Goal: Find specific page/section: Find specific page/section

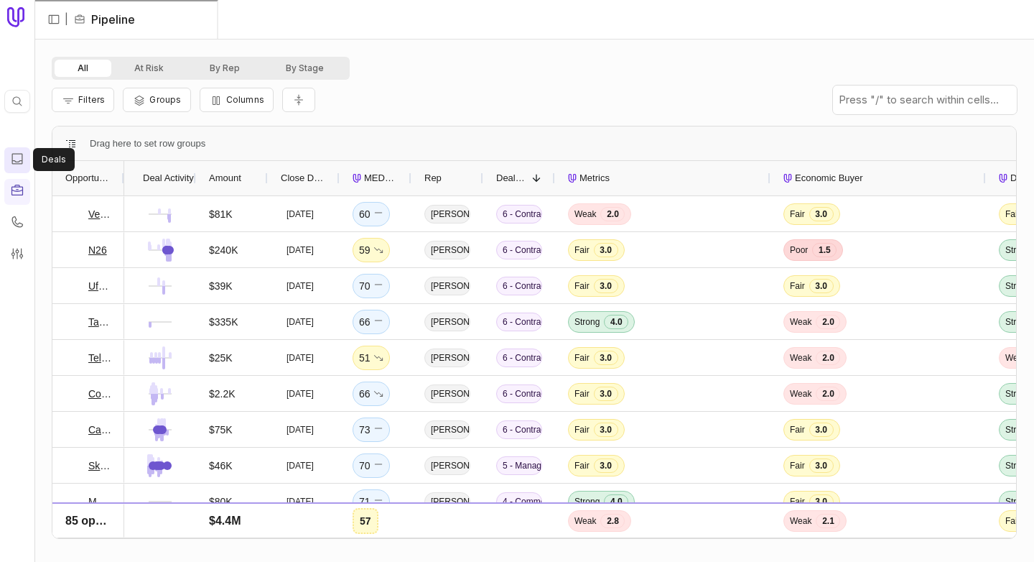
click at [21, 165] on div at bounding box center [17, 160] width 14 height 17
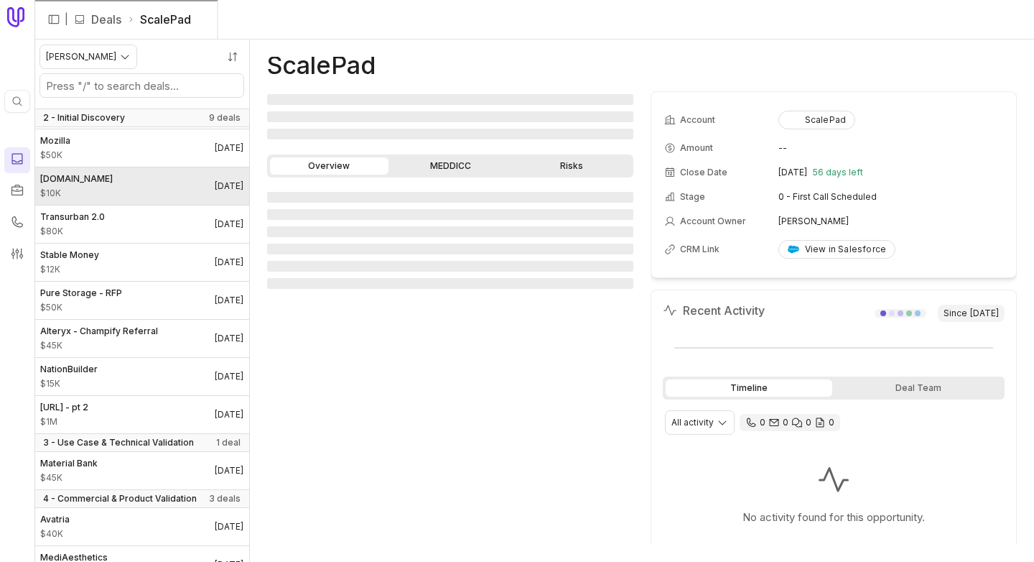
scroll to position [246, 0]
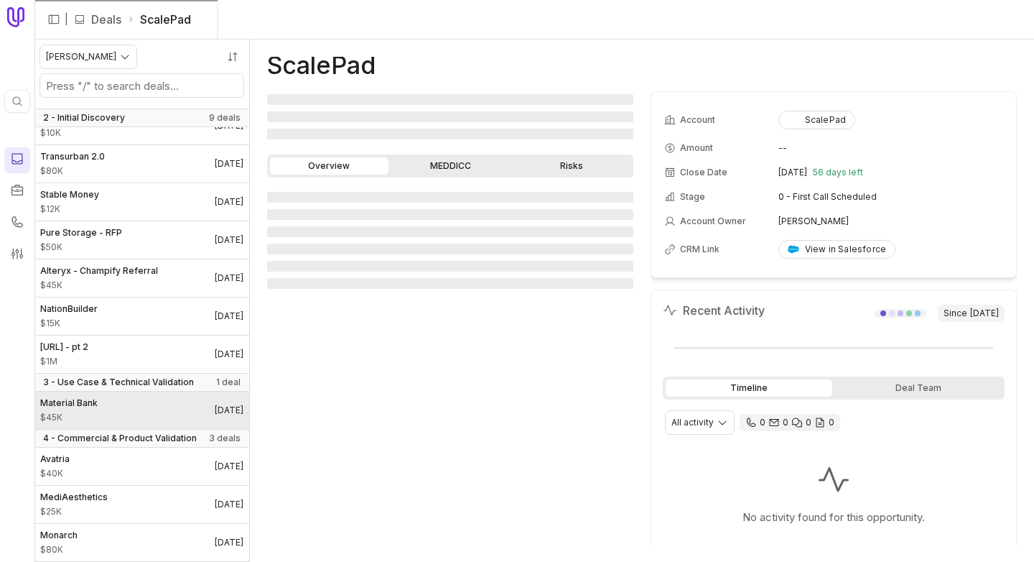
click at [124, 396] on link "Material Bank $45K [DATE]" at bounding box center [141, 409] width 215 height 37
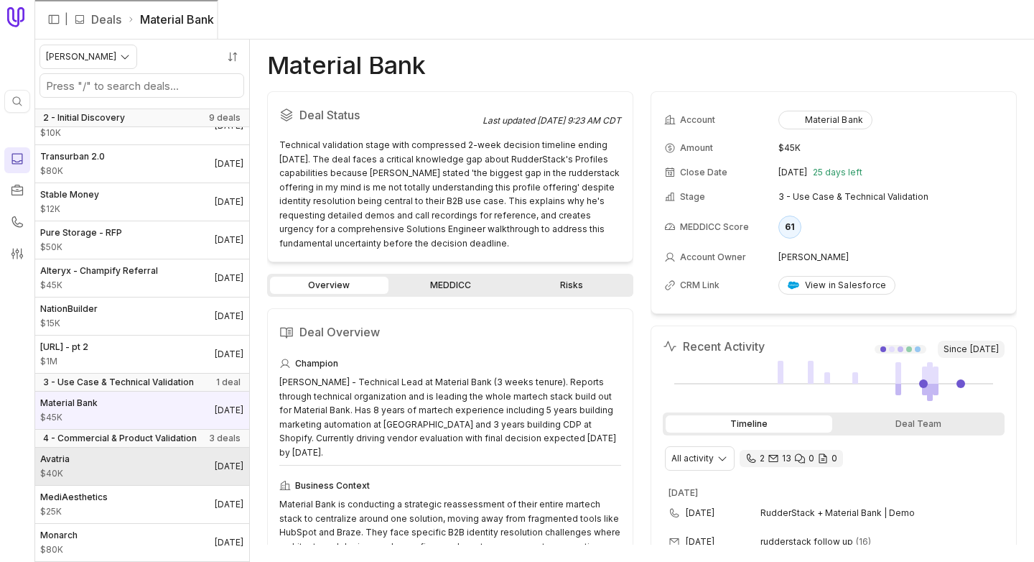
click at [159, 453] on link "Avatria $40K [DATE]" at bounding box center [141, 465] width 215 height 37
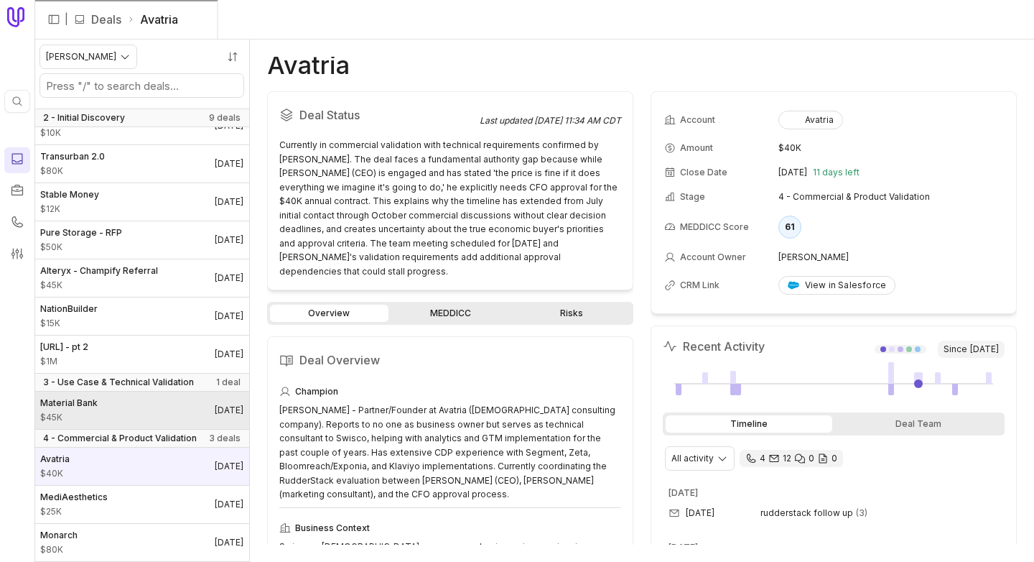
click at [102, 408] on link "Material Bank $45K [DATE]" at bounding box center [141, 409] width 215 height 37
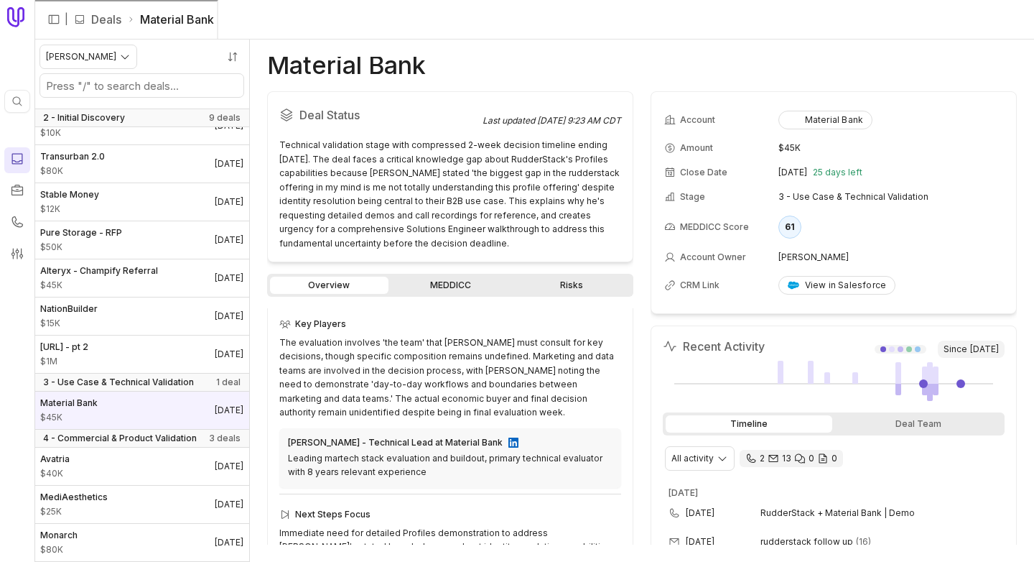
scroll to position [497, 0]
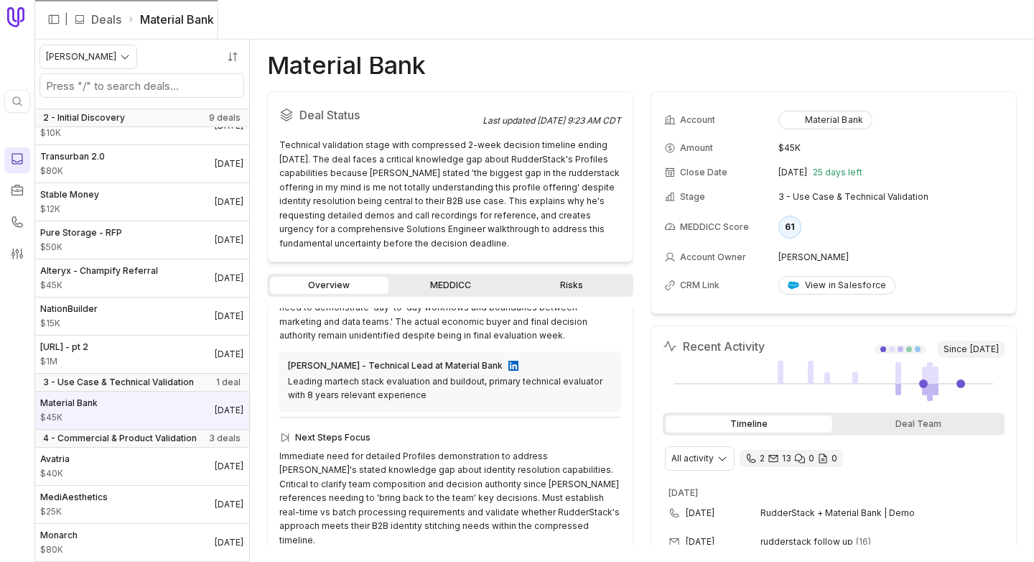
click at [417, 287] on link "MEDDICC" at bounding box center [450, 285] width 119 height 17
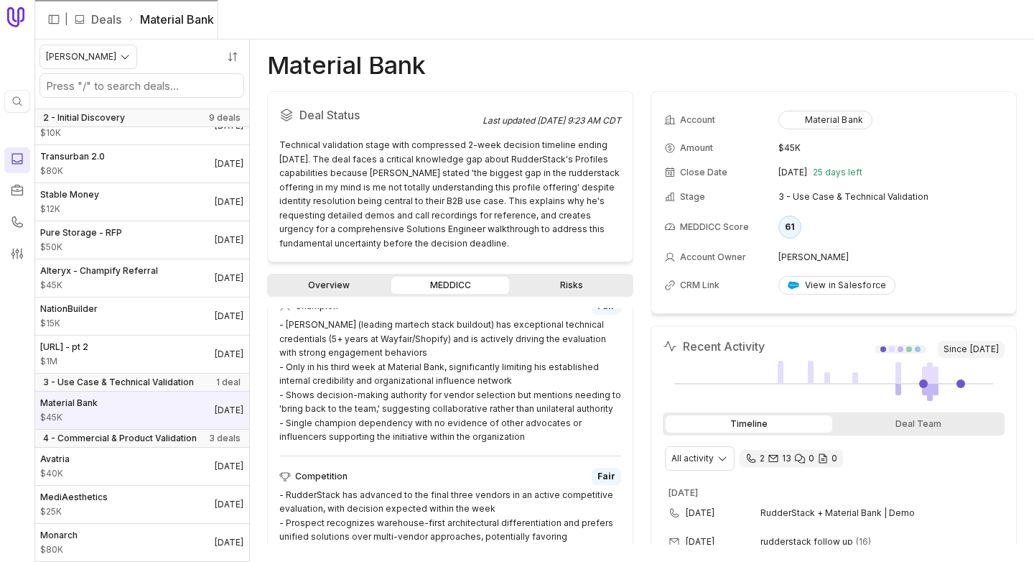
scroll to position [1398, 0]
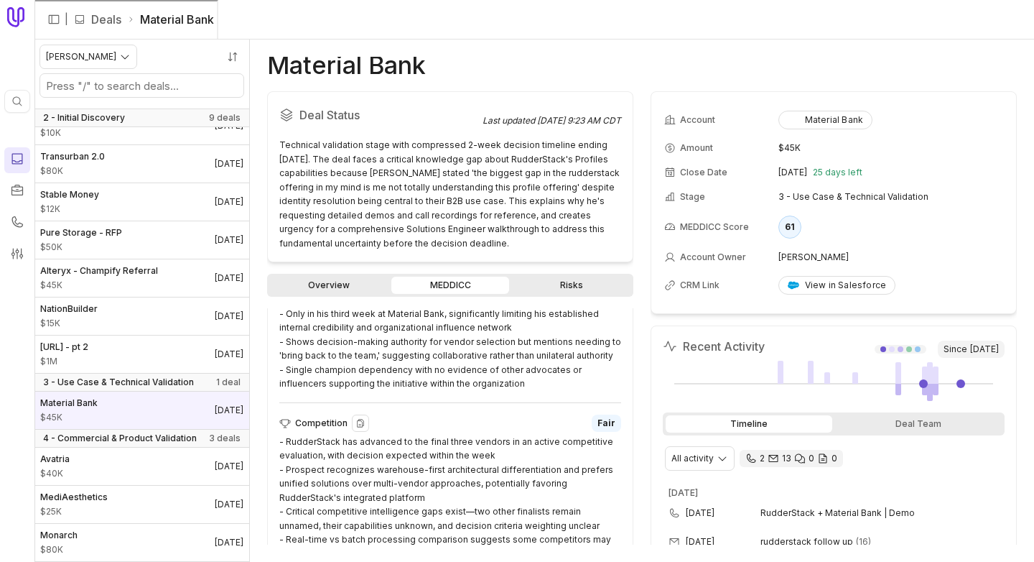
click at [382, 510] on div "- RudderStack has advanced to the final three vendors in an active competitive …" at bounding box center [450, 498] width 342 height 126
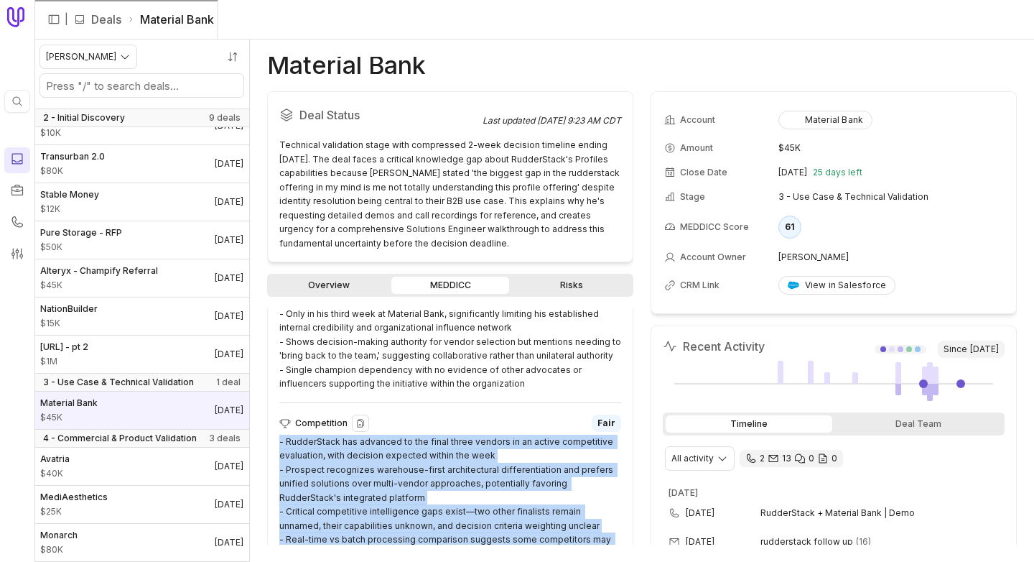
drag, startPoint x: 382, startPoint y: 510, endPoint x: 332, endPoint y: 419, distance: 103.5
click at [332, 435] on div "- RudderStack has advanced to the final three vendors in an active competitive …" at bounding box center [450, 498] width 342 height 126
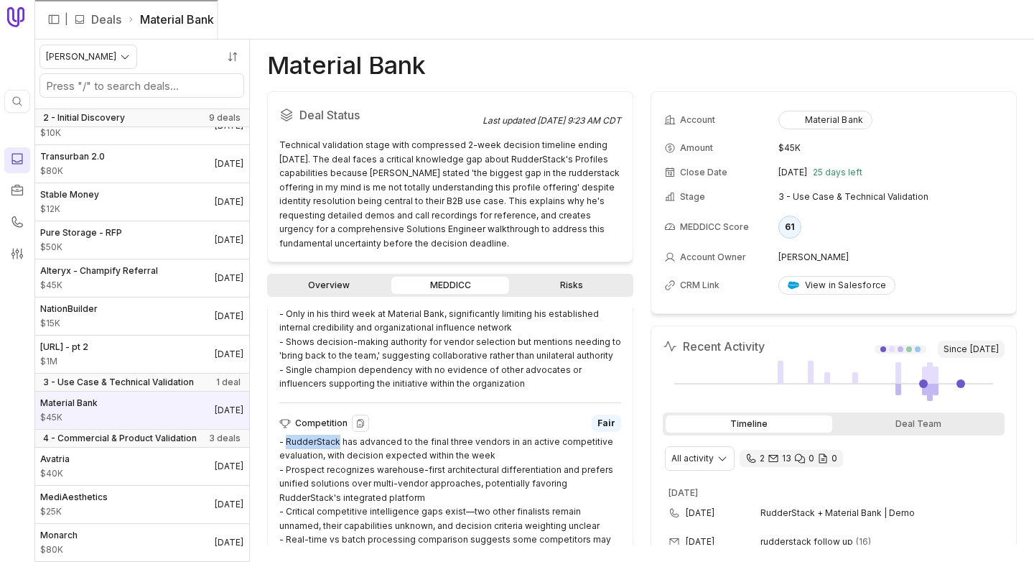
click at [332, 435] on div "- RudderStack has advanced to the final three vendors in an active competitive …" at bounding box center [450, 498] width 342 height 126
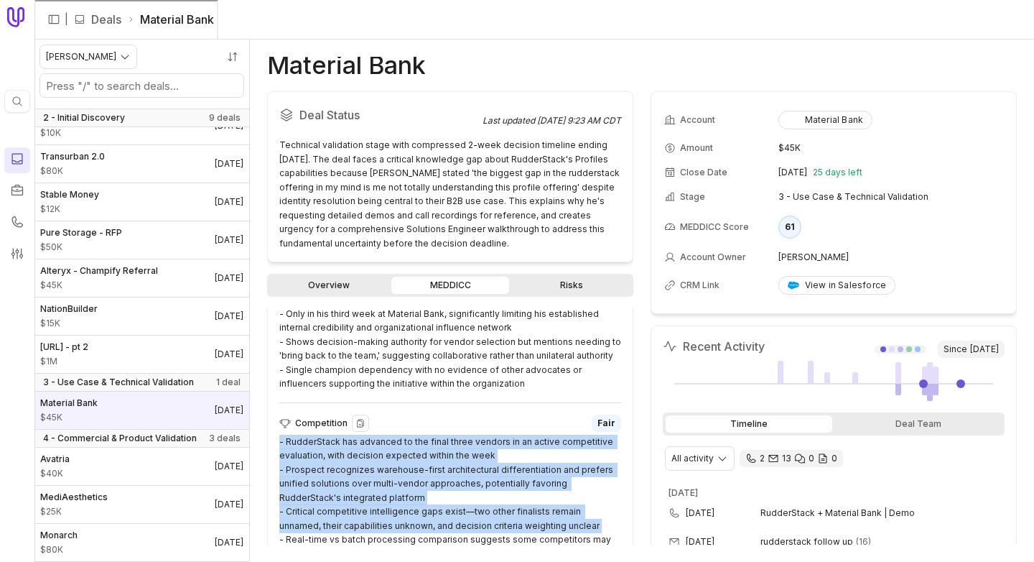
drag, startPoint x: 332, startPoint y: 419, endPoint x: 351, endPoint y: 507, distance: 89.7
click at [351, 507] on div "- RudderStack has advanced to the final three vendors in an active competitive …" at bounding box center [450, 498] width 342 height 126
